Goal: Information Seeking & Learning: Learn about a topic

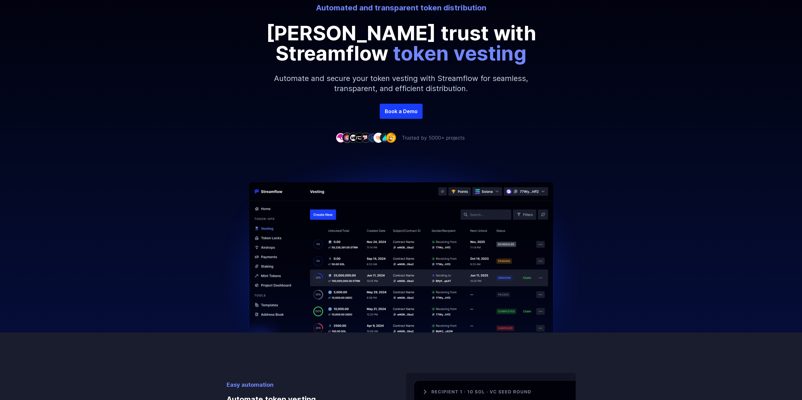
scroll to position [95, 0]
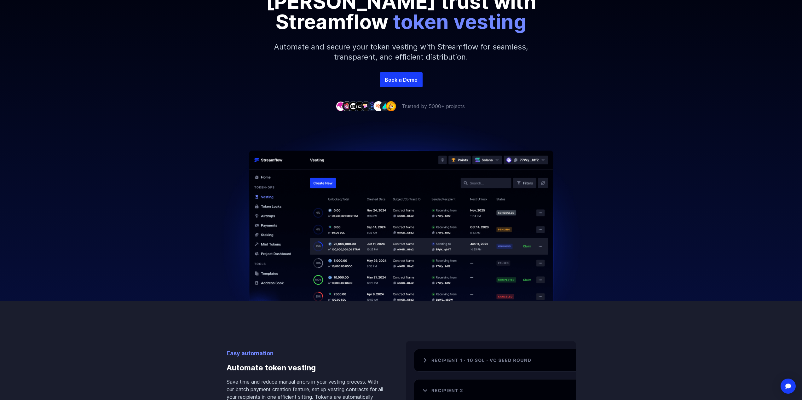
scroll to position [126, 0]
